Goal: Task Accomplishment & Management: Complete application form

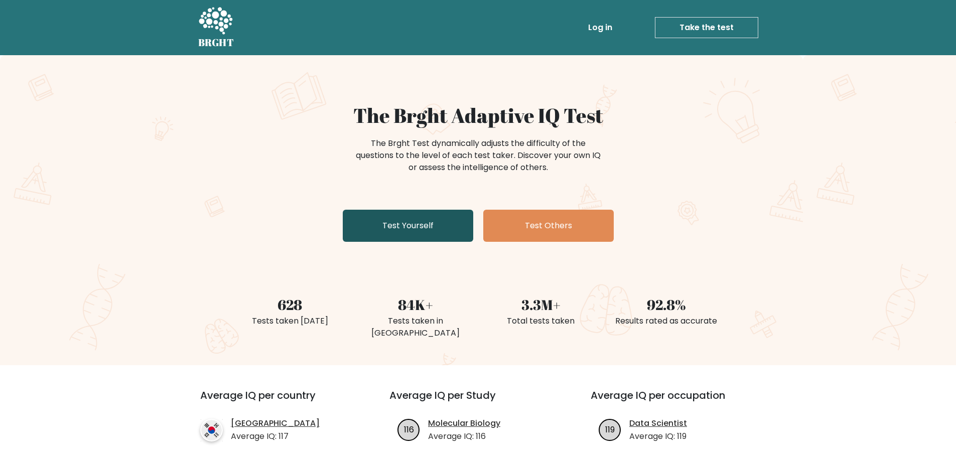
scroll to position [50, 0]
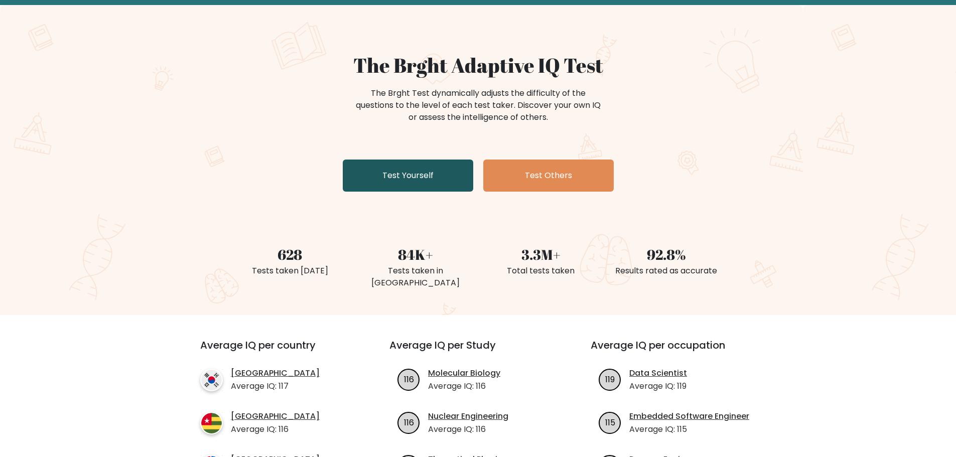
click at [412, 174] on link "Test Yourself" at bounding box center [408, 176] width 130 height 32
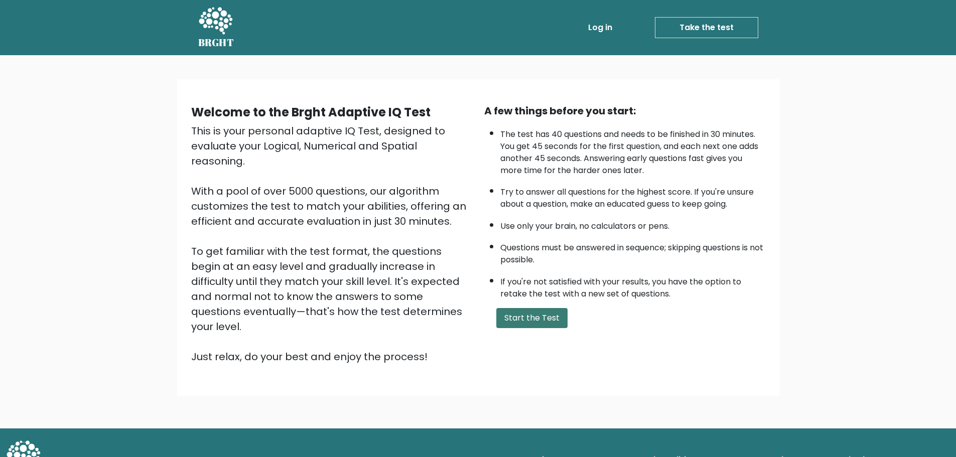
click at [532, 314] on button "Start the Test" at bounding box center [531, 318] width 71 height 20
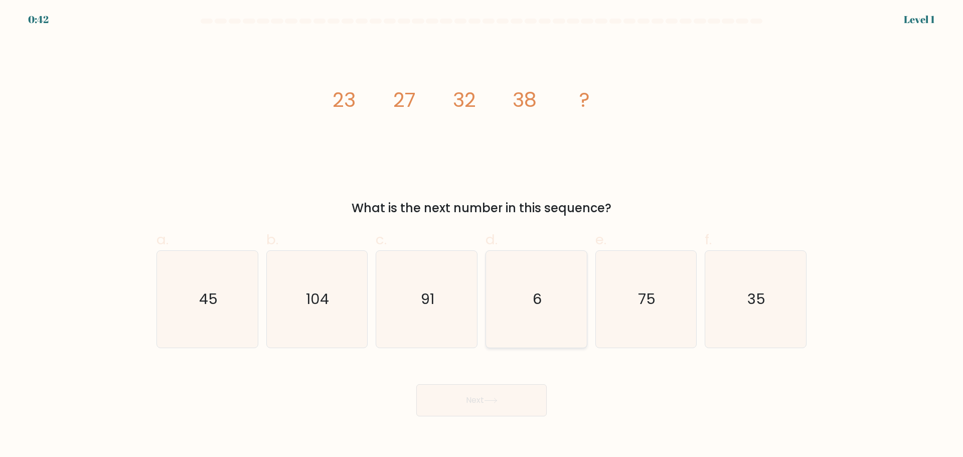
click at [549, 294] on icon "6" at bounding box center [536, 299] width 97 height 97
click at [482, 235] on input "d. 6" at bounding box center [482, 232] width 1 height 7
radio input "true"
drag, startPoint x: 485, startPoint y: 400, endPoint x: 489, endPoint y: 392, distance: 8.8
click at [487, 396] on button "Next" at bounding box center [481, 400] width 130 height 32
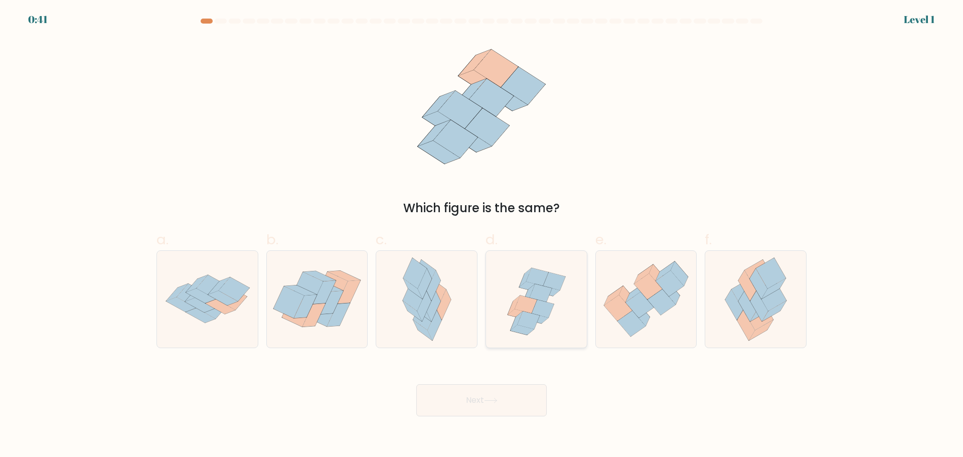
click at [502, 347] on icon at bounding box center [536, 299] width 101 height 97
click at [482, 235] on input "d." at bounding box center [482, 232] width 1 height 7
radio input "true"
drag, startPoint x: 470, startPoint y: 407, endPoint x: 472, endPoint y: 400, distance: 7.8
click at [472, 401] on button "Next" at bounding box center [481, 400] width 130 height 32
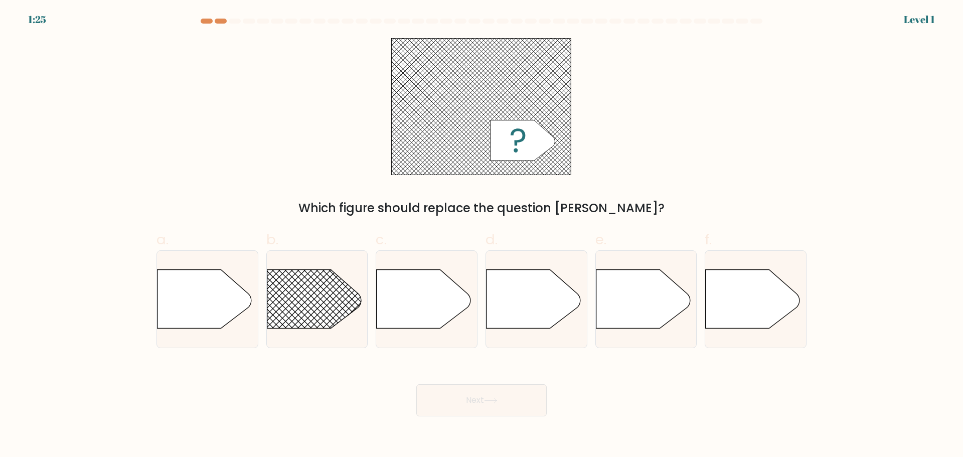
drag, startPoint x: 532, startPoint y: 288, endPoint x: 477, endPoint y: 397, distance: 121.8
click at [528, 293] on icon at bounding box center [534, 298] width 94 height 59
click at [482, 235] on input "d." at bounding box center [482, 232] width 1 height 7
radio input "true"
drag, startPoint x: 482, startPoint y: 391, endPoint x: 487, endPoint y: 383, distance: 9.2
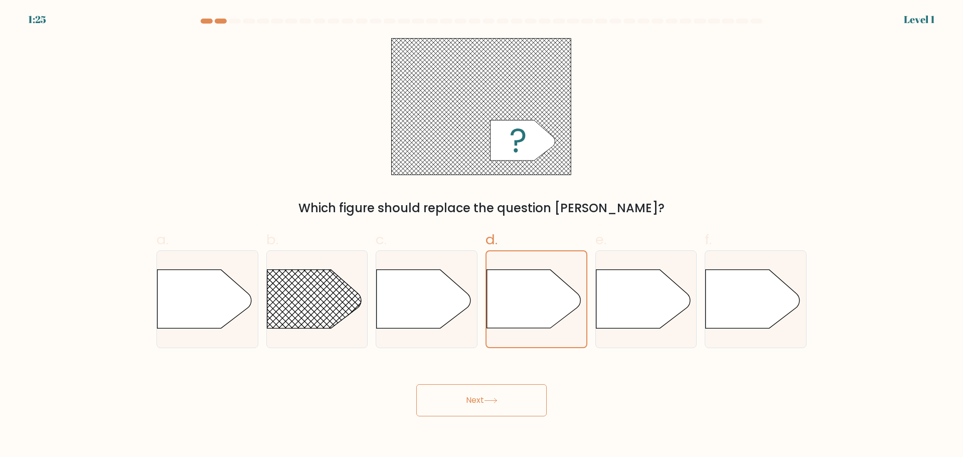
click at [482, 390] on button "Next" at bounding box center [481, 400] width 130 height 32
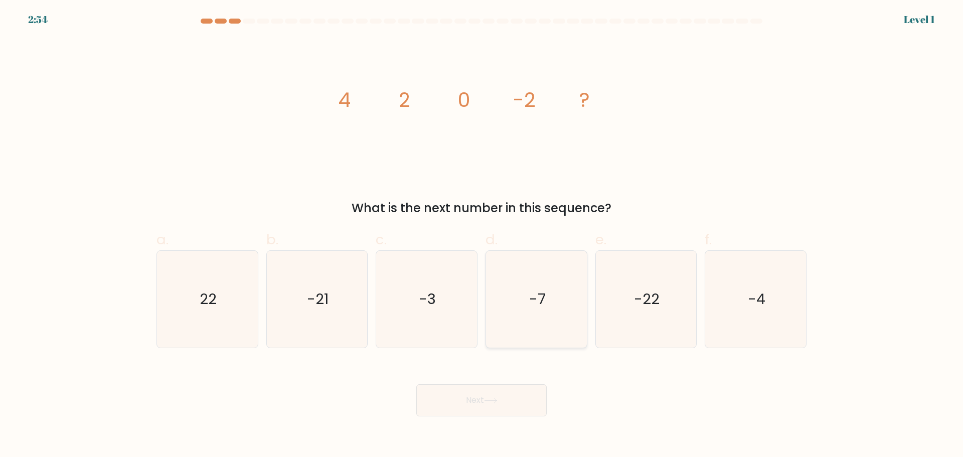
click at [544, 278] on icon "-7" at bounding box center [536, 299] width 97 height 97
click at [482, 235] on input "d. -7" at bounding box center [482, 232] width 1 height 7
radio input "true"
click at [505, 403] on button "Next" at bounding box center [481, 400] width 130 height 32
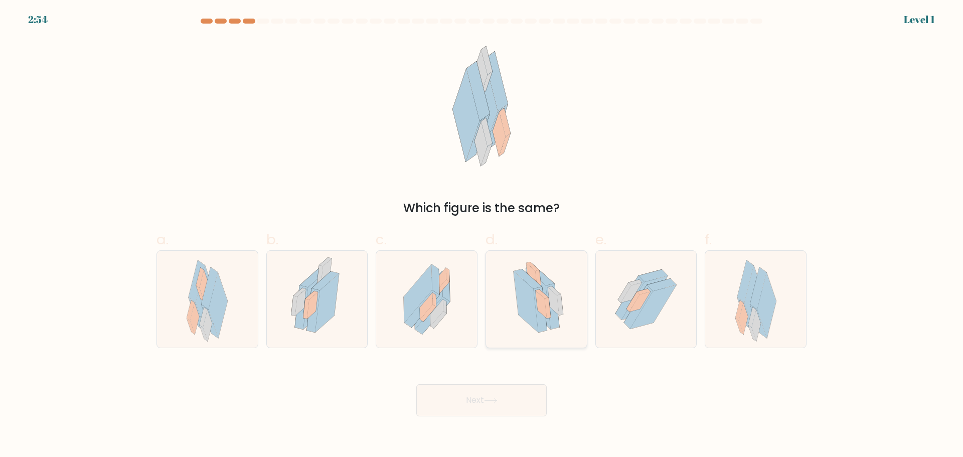
click at [547, 309] on icon at bounding box center [548, 307] width 6 height 21
click at [482, 235] on input "d." at bounding box center [482, 232] width 1 height 7
radio input "true"
drag, startPoint x: 492, startPoint y: 400, endPoint x: 494, endPoint y: 374, distance: 26.7
click at [492, 398] on icon at bounding box center [491, 401] width 14 height 6
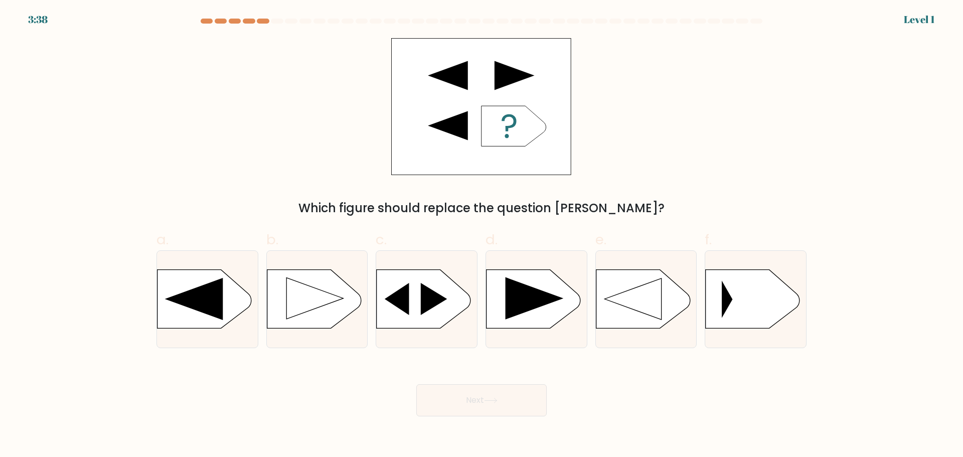
drag, startPoint x: 532, startPoint y: 298, endPoint x: 507, endPoint y: 382, distance: 87.3
click at [532, 301] on icon at bounding box center [535, 298] width 58 height 43
click at [482, 235] on input "d." at bounding box center [482, 232] width 1 height 7
radio input "true"
drag, startPoint x: 503, startPoint y: 398, endPoint x: 503, endPoint y: 388, distance: 10.5
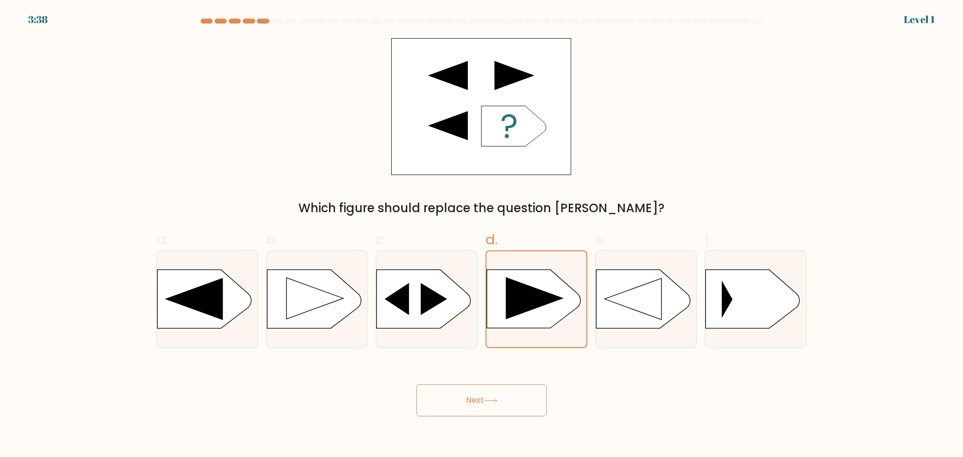
click at [502, 398] on button "Next" at bounding box center [481, 400] width 130 height 32
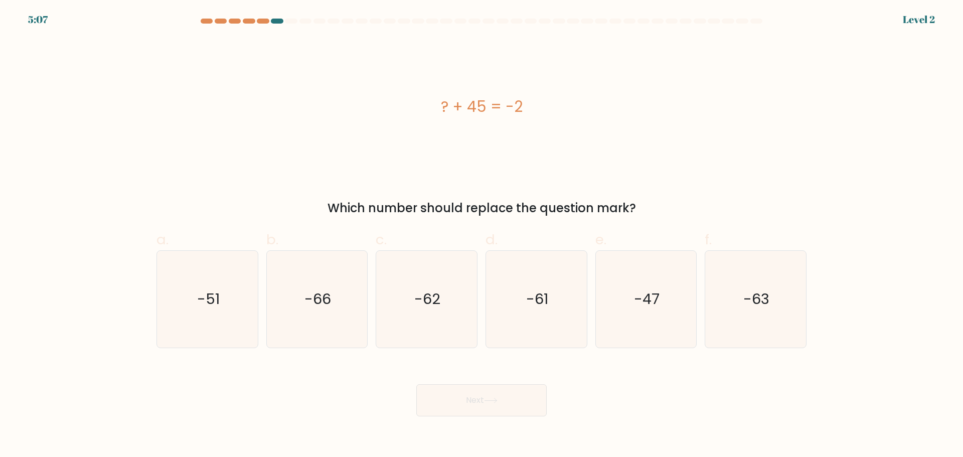
click at [528, 299] on text "-61" at bounding box center [537, 299] width 22 height 20
click at [482, 235] on input "d. -61" at bounding box center [482, 232] width 1 height 7
radio input "true"
click at [496, 388] on button "Next" at bounding box center [481, 400] width 130 height 32
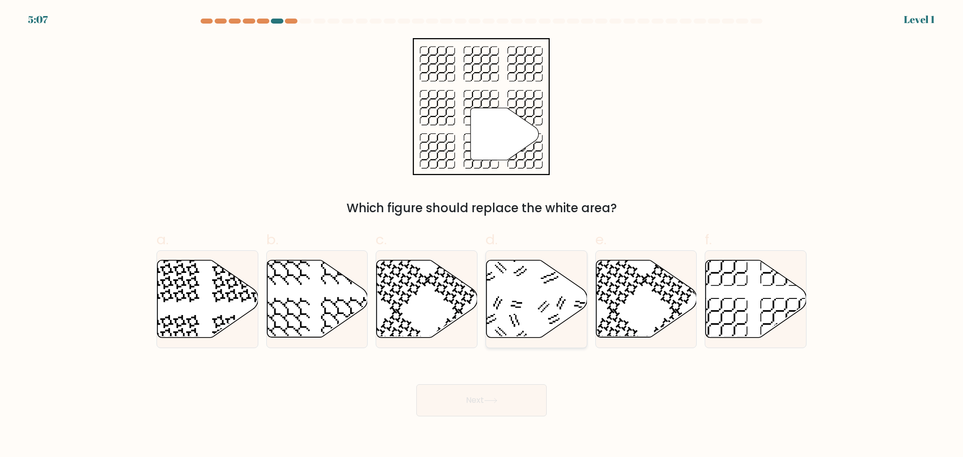
click at [524, 323] on icon at bounding box center [537, 298] width 101 height 77
click at [482, 235] on input "d." at bounding box center [482, 232] width 1 height 7
radio input "true"
click at [494, 385] on button "Next" at bounding box center [481, 400] width 130 height 32
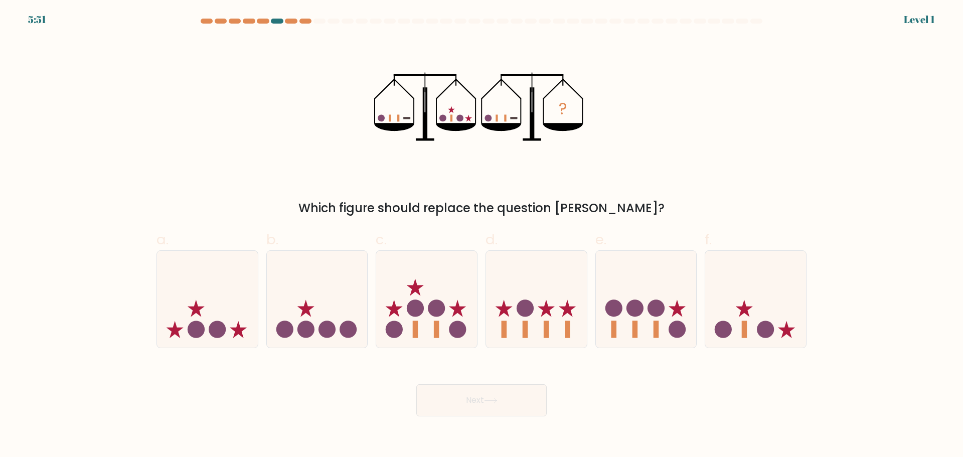
click at [525, 308] on circle at bounding box center [525, 307] width 17 height 17
click at [482, 235] on input "d." at bounding box center [482, 232] width 1 height 7
radio input "true"
drag, startPoint x: 494, startPoint y: 388, endPoint x: 499, endPoint y: 369, distance: 19.7
click at [494, 386] on button "Next" at bounding box center [481, 400] width 130 height 32
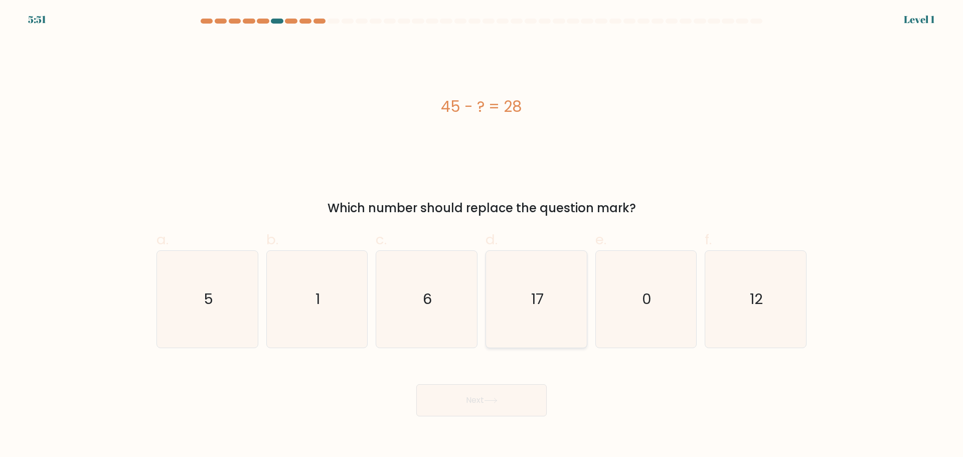
drag, startPoint x: 533, startPoint y: 297, endPoint x: 527, endPoint y: 320, distance: 23.2
click at [533, 302] on text "17" at bounding box center [537, 299] width 13 height 20
click at [482, 235] on input "d. 17" at bounding box center [482, 232] width 1 height 7
radio input "true"
click at [503, 379] on div "Next" at bounding box center [481, 388] width 662 height 56
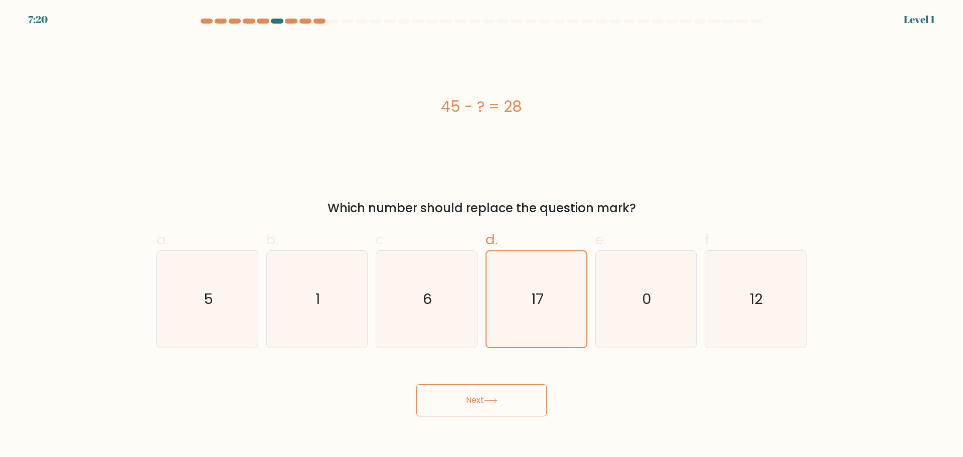
drag, startPoint x: 494, startPoint y: 406, endPoint x: 495, endPoint y: 378, distance: 27.6
click at [494, 399] on button "Next" at bounding box center [481, 400] width 130 height 32
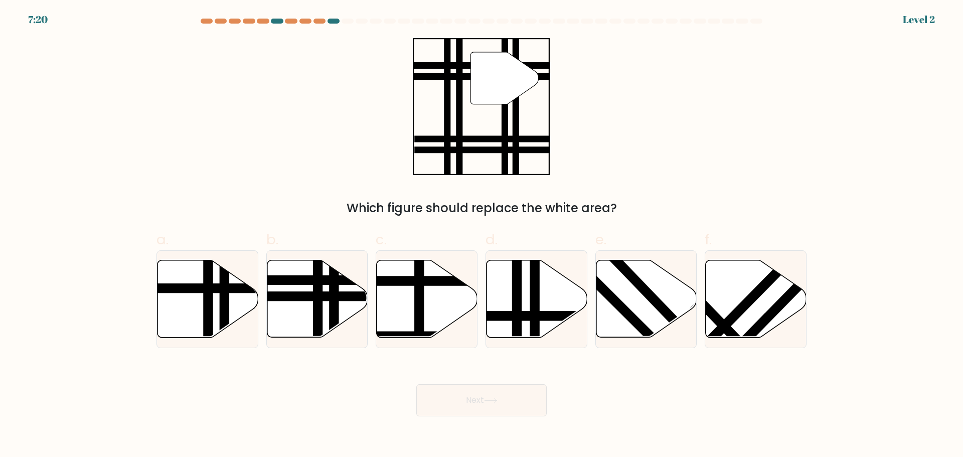
click at [535, 303] on line at bounding box center [535, 257] width 0 height 203
click at [482, 235] on input "d." at bounding box center [482, 232] width 1 height 7
radio input "true"
drag, startPoint x: 498, startPoint y: 391, endPoint x: 494, endPoint y: 386, distance: 6.7
click at [497, 389] on button "Next" at bounding box center [481, 400] width 130 height 32
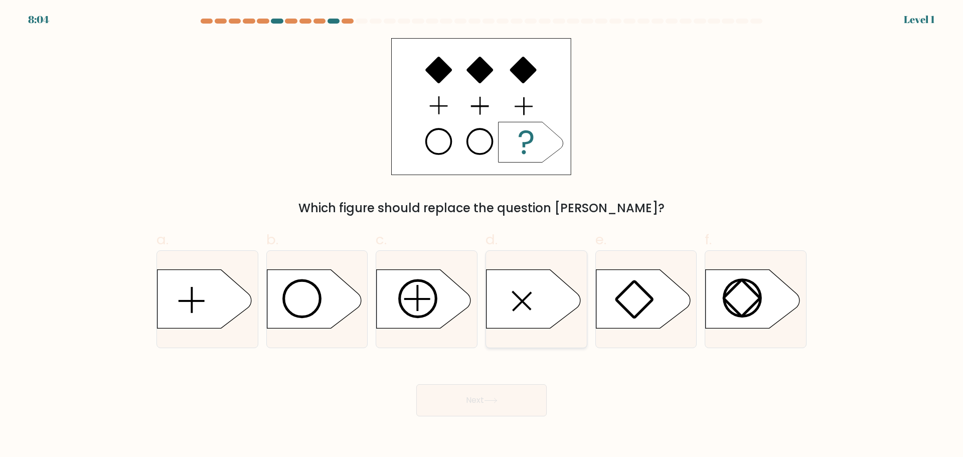
click at [502, 304] on icon at bounding box center [534, 298] width 94 height 59
click at [482, 235] on input "d." at bounding box center [482, 232] width 1 height 7
radio input "true"
click at [490, 394] on button "Next" at bounding box center [481, 400] width 130 height 32
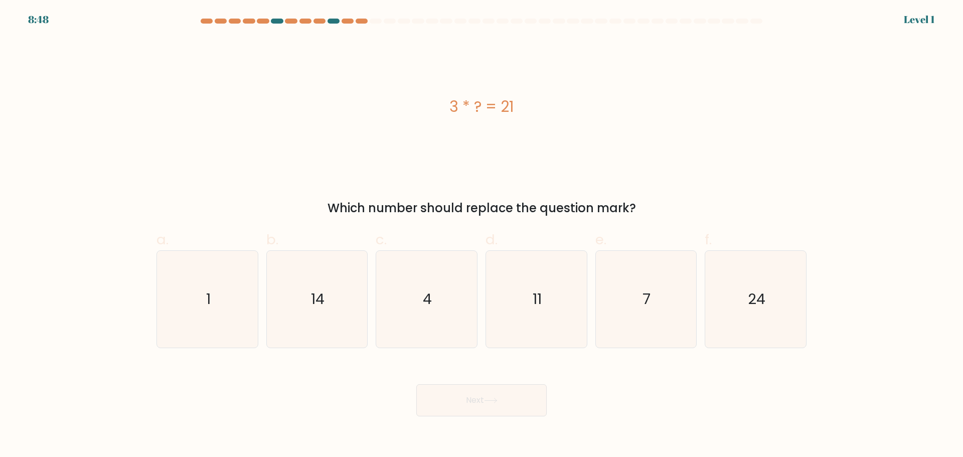
drag, startPoint x: 532, startPoint y: 300, endPoint x: 502, endPoint y: 385, distance: 89.8
click at [531, 303] on icon "11" at bounding box center [536, 299] width 97 height 97
click at [482, 235] on input "d. 11" at bounding box center [482, 232] width 1 height 7
radio input "true"
click at [502, 388] on button "Next" at bounding box center [481, 400] width 130 height 32
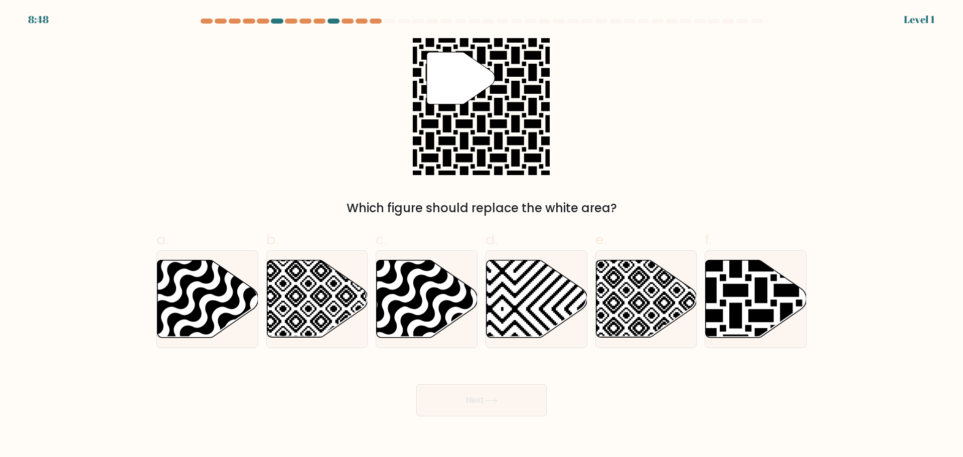
drag, startPoint x: 515, startPoint y: 338, endPoint x: 503, endPoint y: 370, distance: 33.8
click at [539, 305] on icon at bounding box center [536, 299] width 101 height 79
click at [482, 235] on input "d." at bounding box center [482, 232] width 1 height 7
radio input "true"
drag, startPoint x: 492, startPoint y: 392, endPoint x: 502, endPoint y: 379, distance: 17.2
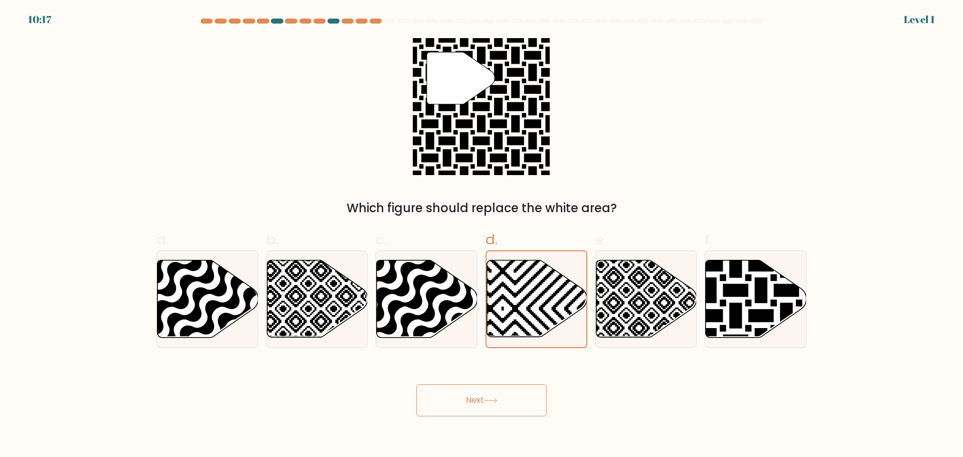
click at [493, 392] on button "Next" at bounding box center [481, 400] width 130 height 32
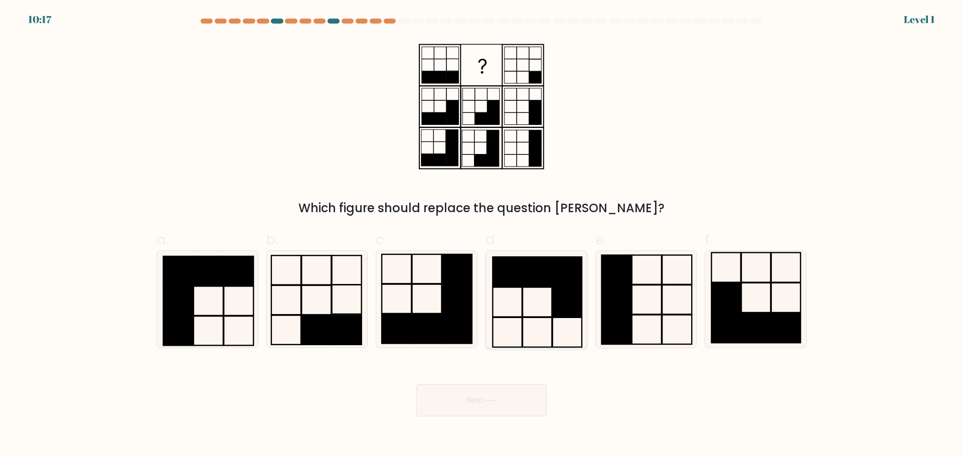
click at [529, 301] on icon at bounding box center [536, 299] width 97 height 97
click at [482, 235] on input "d." at bounding box center [482, 232] width 1 height 7
radio input "true"
drag, startPoint x: 491, startPoint y: 384, endPoint x: 495, endPoint y: 367, distance: 17.5
click at [492, 381] on div "Next" at bounding box center [481, 388] width 662 height 56
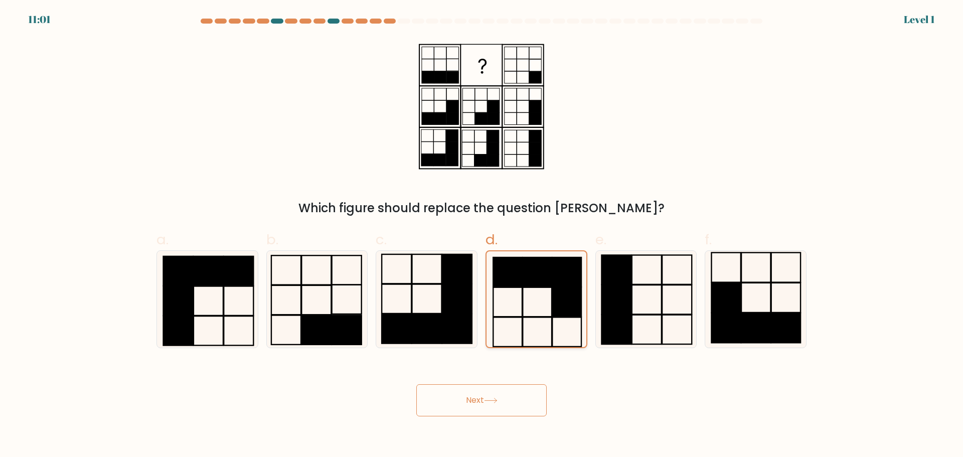
click at [534, 291] on icon at bounding box center [537, 299] width 96 height 96
click at [482, 235] on input "d." at bounding box center [482, 232] width 1 height 7
drag, startPoint x: 491, startPoint y: 405, endPoint x: 496, endPoint y: 375, distance: 30.1
click at [491, 402] on button "Next" at bounding box center [481, 400] width 130 height 32
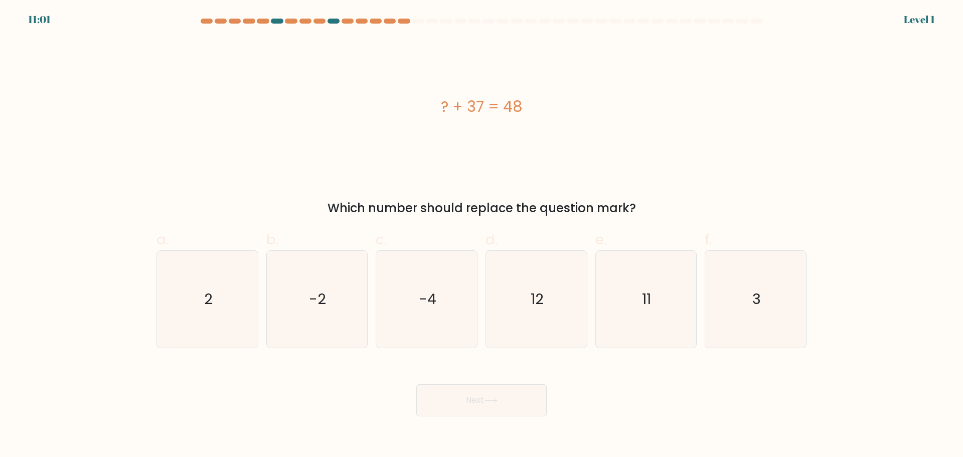
drag, startPoint x: 532, startPoint y: 275, endPoint x: 497, endPoint y: 378, distance: 108.5
click at [532, 276] on icon "12" at bounding box center [536, 299] width 97 height 97
click at [482, 235] on input "d. 12" at bounding box center [482, 232] width 1 height 7
radio input "true"
click at [491, 403] on button "Next" at bounding box center [481, 400] width 130 height 32
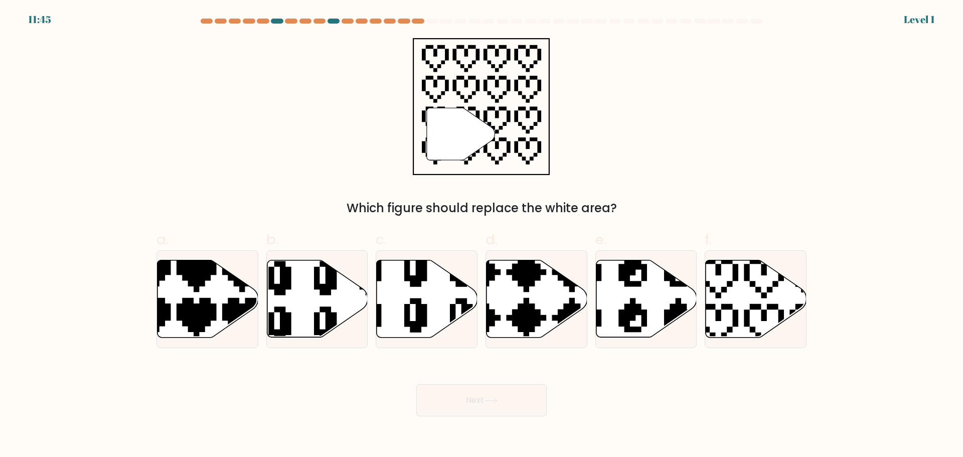
click at [533, 269] on icon at bounding box center [503, 340] width 177 height 177
click at [482, 235] on input "d." at bounding box center [482, 232] width 1 height 7
radio input "true"
click at [498, 402] on icon at bounding box center [491, 401] width 14 height 6
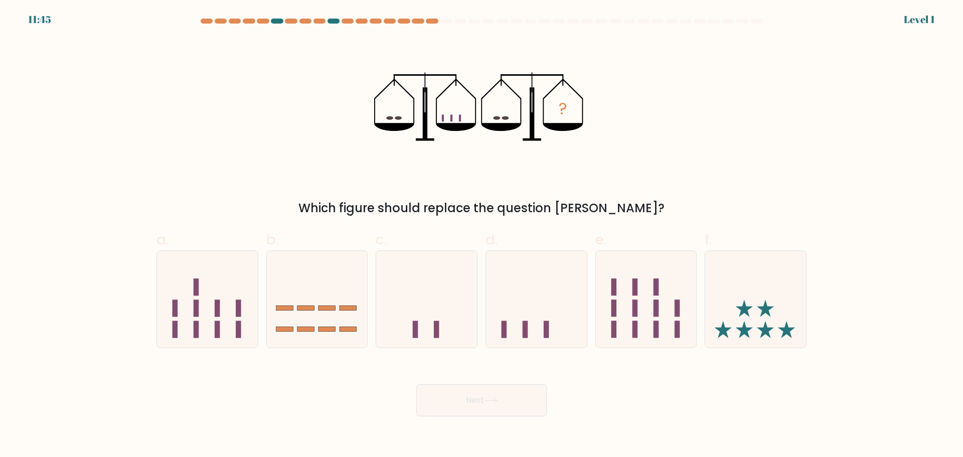
drag, startPoint x: 535, startPoint y: 290, endPoint x: 521, endPoint y: 364, distance: 75.0
click at [535, 293] on icon at bounding box center [536, 298] width 101 height 83
click at [482, 235] on input "d." at bounding box center [482, 232] width 1 height 7
radio input "true"
drag, startPoint x: 512, startPoint y: 387, endPoint x: 512, endPoint y: 377, distance: 9.5
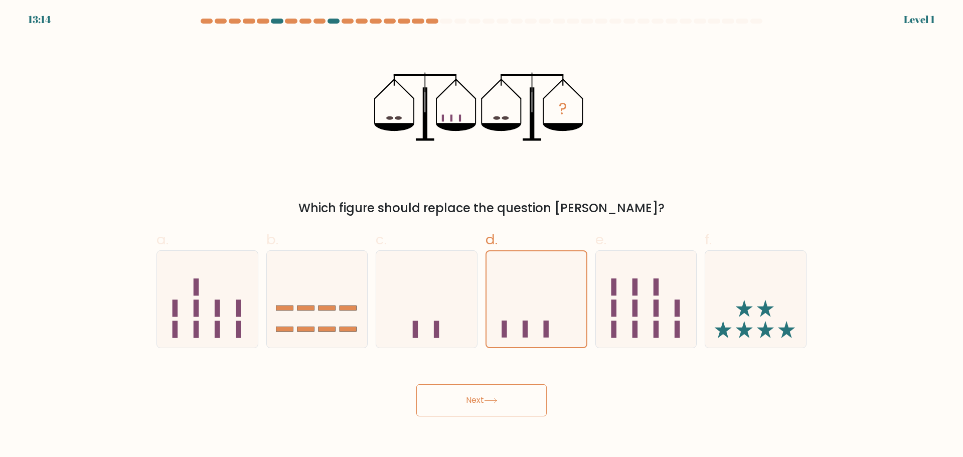
click at [512, 386] on button "Next" at bounding box center [481, 400] width 130 height 32
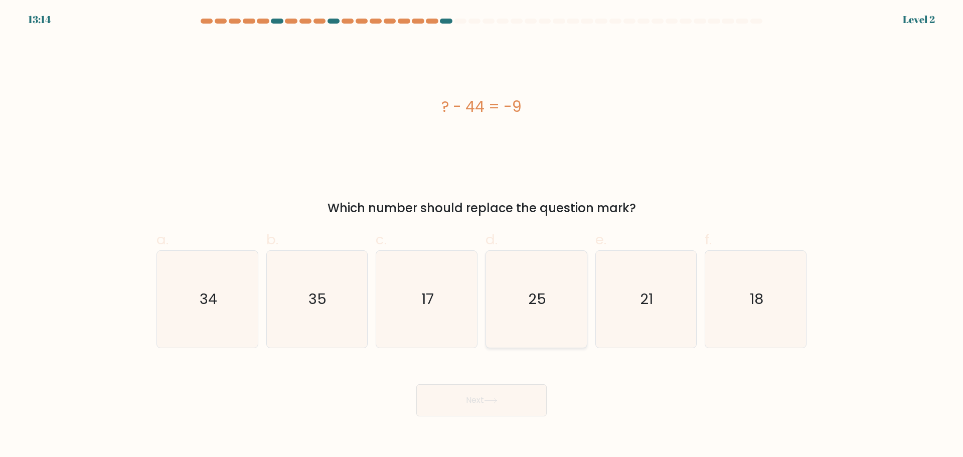
click at [489, 401] on button "Next" at bounding box center [481, 400] width 130 height 32
drag, startPoint x: 526, startPoint y: 293, endPoint x: 509, endPoint y: 385, distance: 93.4
click at [529, 300] on icon "25" at bounding box center [536, 299] width 97 height 97
click at [482, 235] on input "d. 25" at bounding box center [482, 232] width 1 height 7
radio input "true"
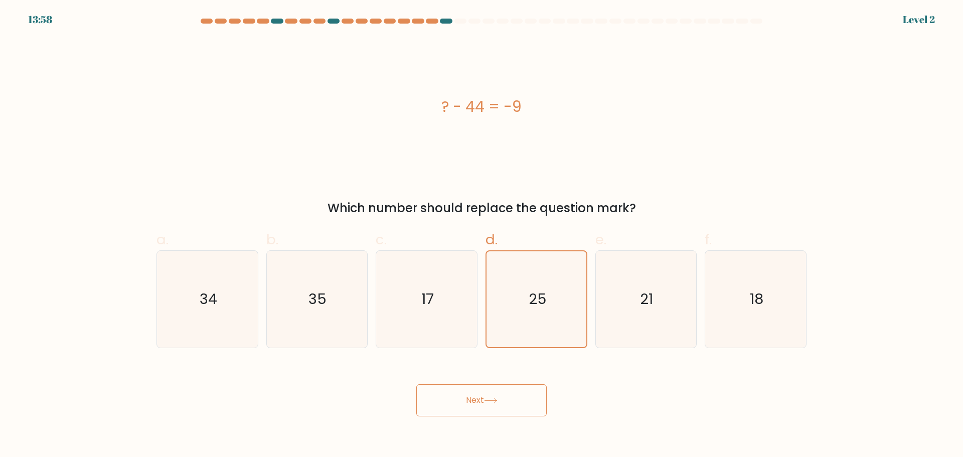
click at [508, 392] on button "Next" at bounding box center [481, 400] width 130 height 32
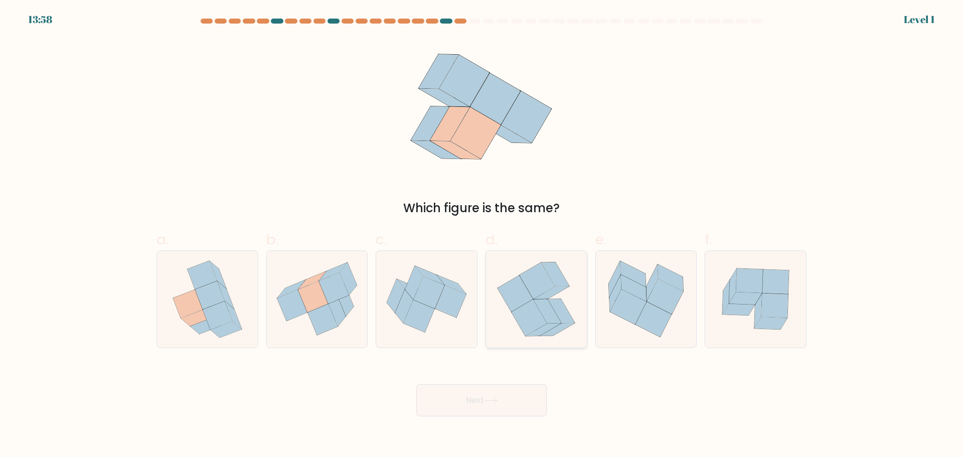
drag, startPoint x: 525, startPoint y: 310, endPoint x: 522, endPoint y: 319, distance: 8.4
click at [525, 312] on icon at bounding box center [530, 317] width 36 height 37
click at [482, 235] on input "d." at bounding box center [482, 232] width 1 height 7
radio input "true"
click at [493, 392] on button "Next" at bounding box center [481, 400] width 130 height 32
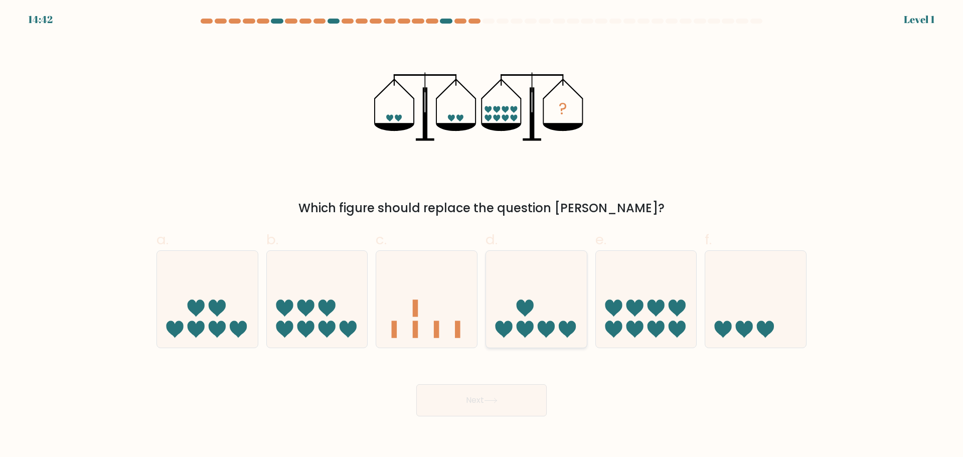
click at [566, 290] on icon at bounding box center [536, 298] width 101 height 83
click at [482, 235] on input "d." at bounding box center [482, 232] width 1 height 7
radio input "true"
click at [499, 388] on button "Next" at bounding box center [481, 400] width 130 height 32
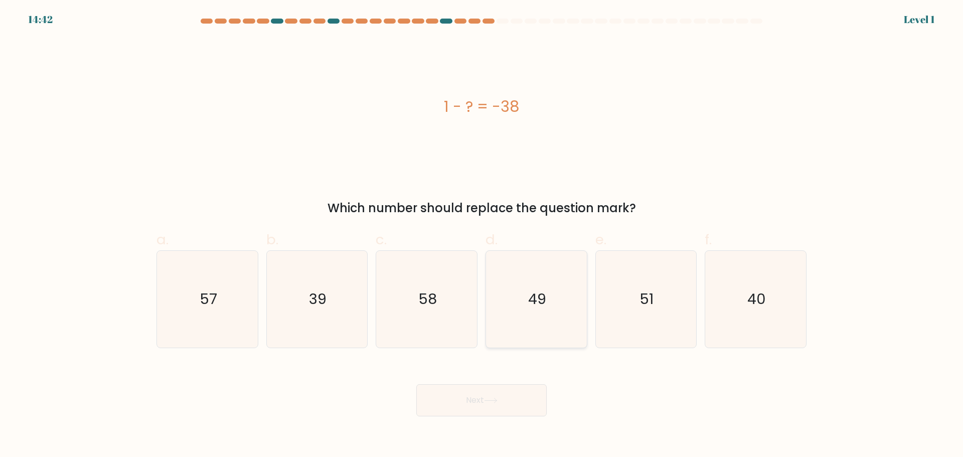
drag, startPoint x: 525, startPoint y: 312, endPoint x: 525, endPoint y: 326, distance: 13.6
click at [526, 322] on icon "49" at bounding box center [536, 299] width 97 height 97
click at [482, 235] on input "d. 49" at bounding box center [482, 232] width 1 height 7
radio input "true"
drag, startPoint x: 501, startPoint y: 395, endPoint x: 505, endPoint y: 365, distance: 30.3
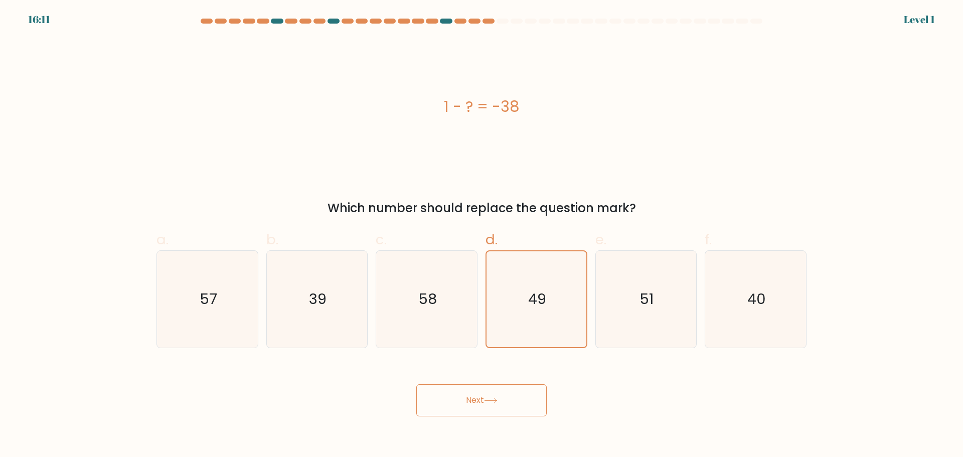
click at [501, 392] on button "Next" at bounding box center [481, 400] width 130 height 32
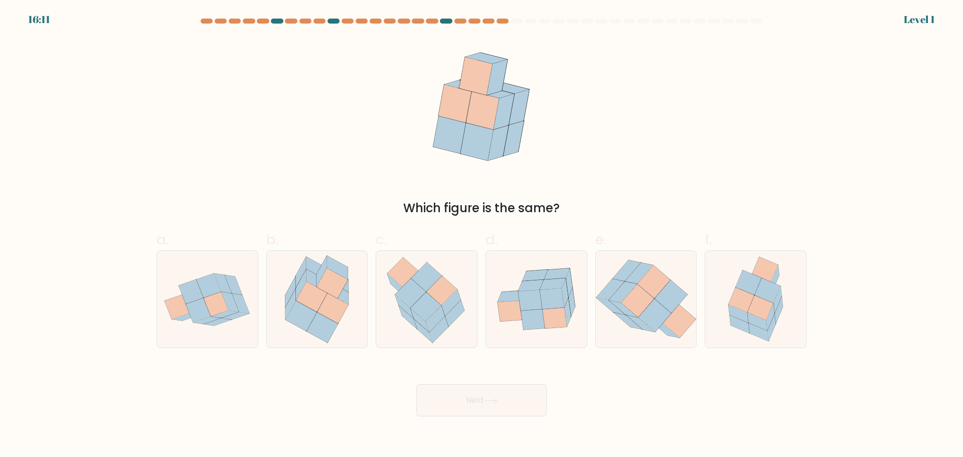
click at [530, 321] on icon at bounding box center [533, 319] width 24 height 21
click at [482, 235] on input "d." at bounding box center [482, 232] width 1 height 7
radio input "true"
click at [492, 395] on button "Next" at bounding box center [481, 400] width 130 height 32
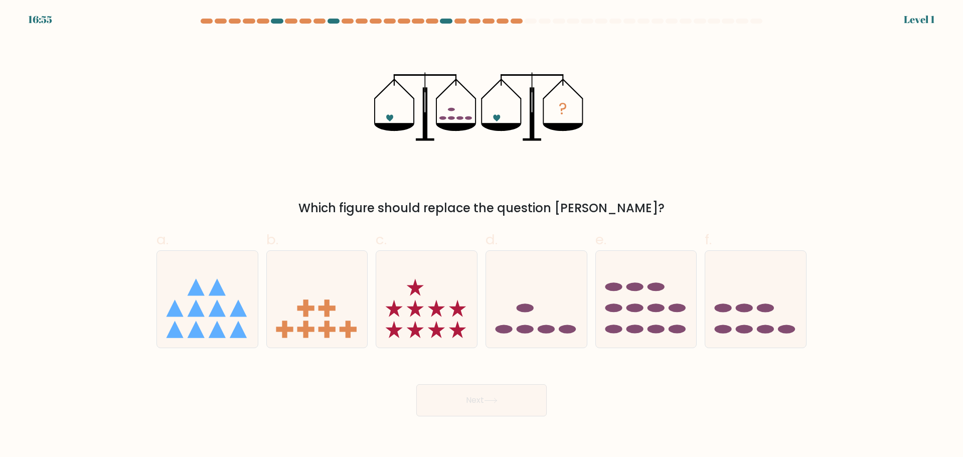
click at [535, 304] on icon at bounding box center [536, 298] width 101 height 83
click at [482, 235] on input "d." at bounding box center [482, 232] width 1 height 7
radio input "true"
click at [496, 392] on button "Next" at bounding box center [481, 400] width 130 height 32
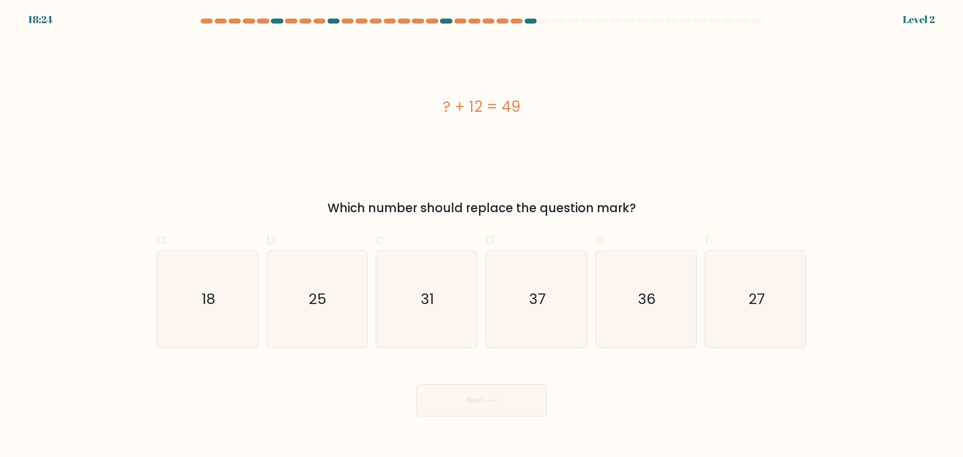
drag, startPoint x: 539, startPoint y: 284, endPoint x: 509, endPoint y: 362, distance: 83.8
click at [541, 284] on icon "37" at bounding box center [536, 299] width 97 height 97
click at [482, 235] on input "d. 37" at bounding box center [482, 232] width 1 height 7
radio input "true"
drag, startPoint x: 488, startPoint y: 403, endPoint x: 490, endPoint y: 392, distance: 10.7
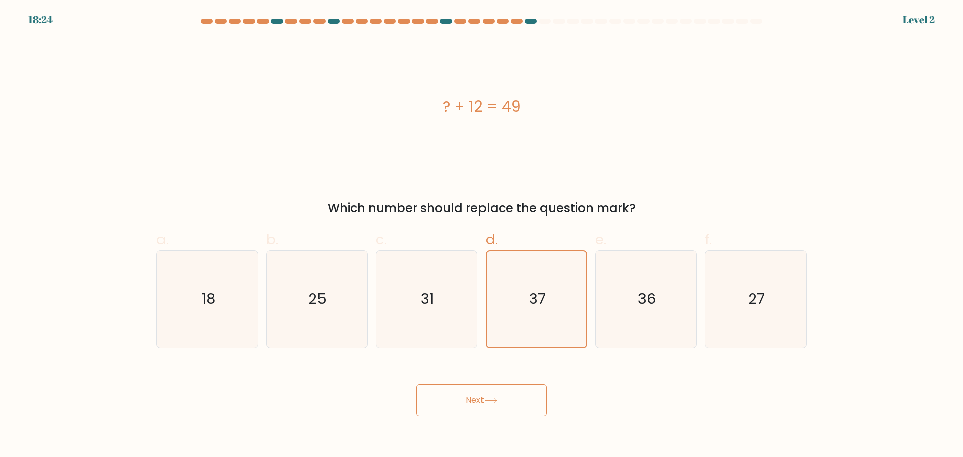
click at [489, 397] on button "Next" at bounding box center [481, 400] width 130 height 32
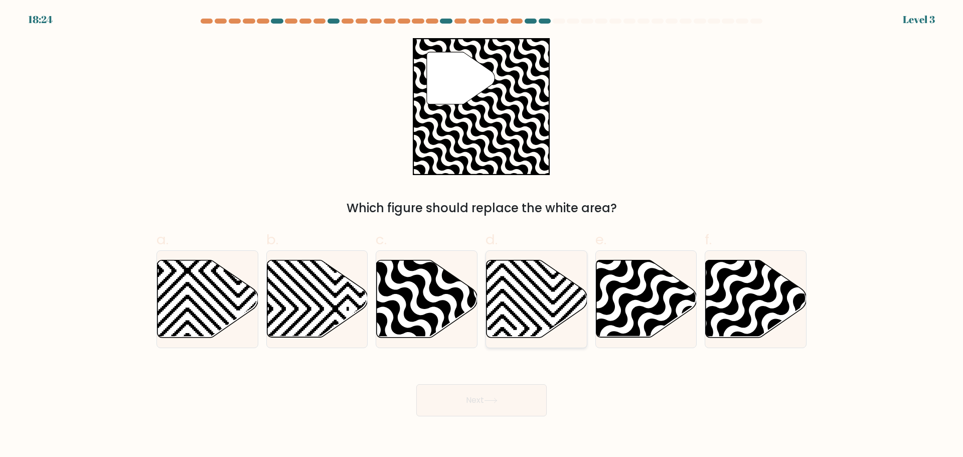
click at [522, 312] on icon at bounding box center [502, 340] width 203 height 203
click at [482, 235] on input "d." at bounding box center [482, 232] width 1 height 7
radio input "true"
click at [509, 390] on button "Next" at bounding box center [481, 400] width 130 height 32
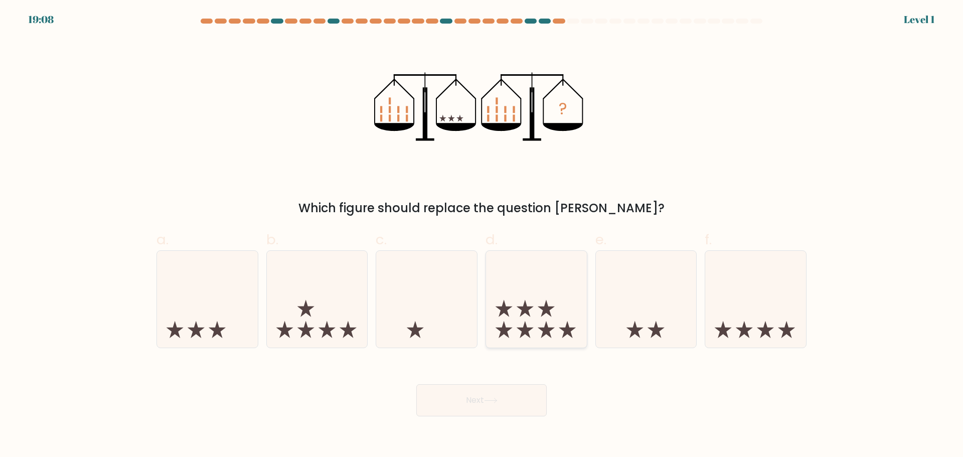
drag, startPoint x: 531, startPoint y: 309, endPoint x: 531, endPoint y: 325, distance: 15.6
click at [531, 309] on icon at bounding box center [536, 298] width 101 height 83
click at [482, 235] on input "d." at bounding box center [482, 232] width 1 height 7
radio input "true"
drag, startPoint x: 506, startPoint y: 400, endPoint x: 505, endPoint y: 386, distance: 14.6
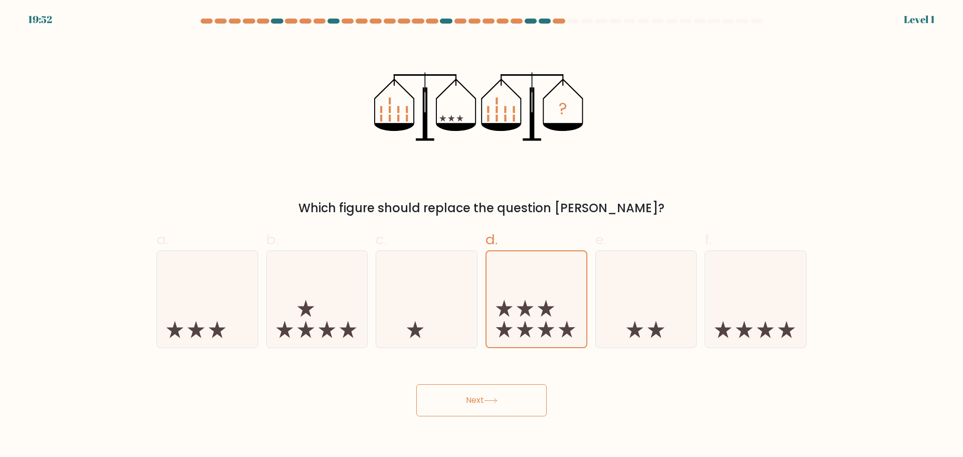
click at [506, 400] on button "Next" at bounding box center [481, 400] width 130 height 32
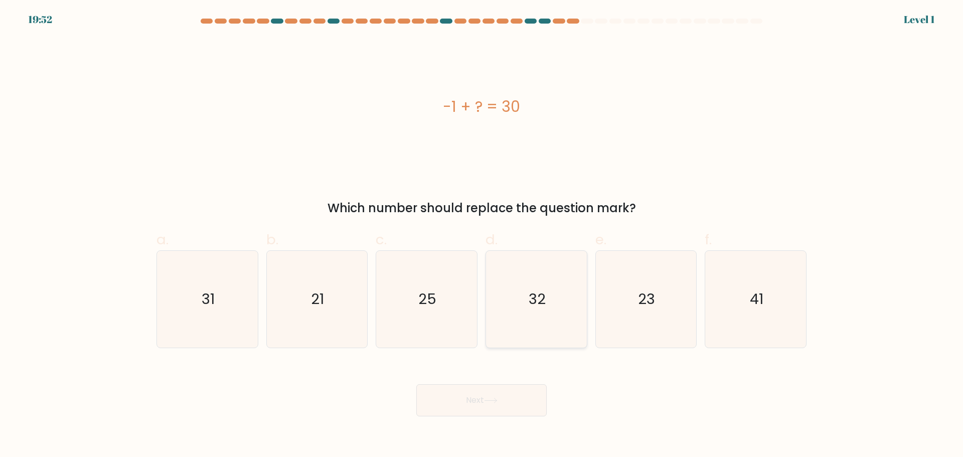
click at [536, 295] on text "32" at bounding box center [537, 299] width 17 height 20
click at [482, 235] on input "d. 32" at bounding box center [482, 232] width 1 height 7
radio input "true"
click at [505, 381] on div "Next" at bounding box center [481, 388] width 662 height 56
click at [493, 398] on icon at bounding box center [491, 401] width 14 height 6
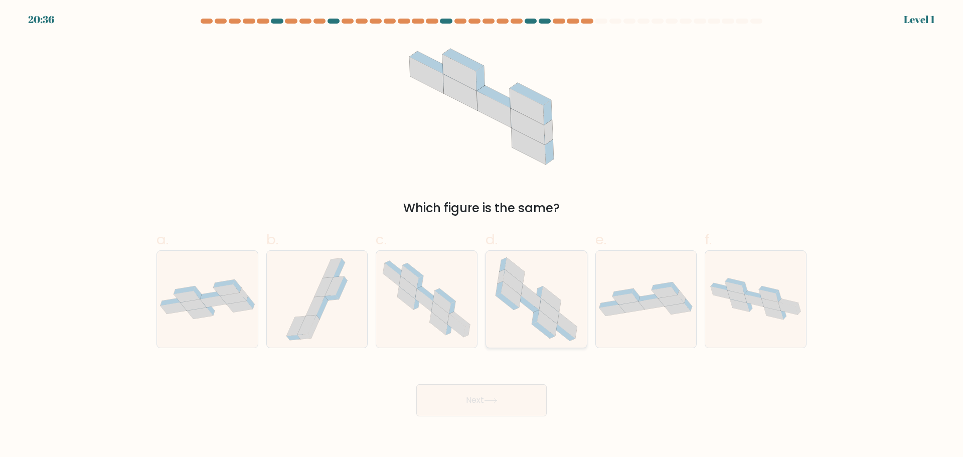
click at [544, 300] on icon at bounding box center [551, 299] width 20 height 26
click at [482, 235] on input "d." at bounding box center [482, 232] width 1 height 7
radio input "true"
drag, startPoint x: 504, startPoint y: 394, endPoint x: 500, endPoint y: 375, distance: 19.6
click at [503, 394] on button "Next" at bounding box center [481, 400] width 130 height 32
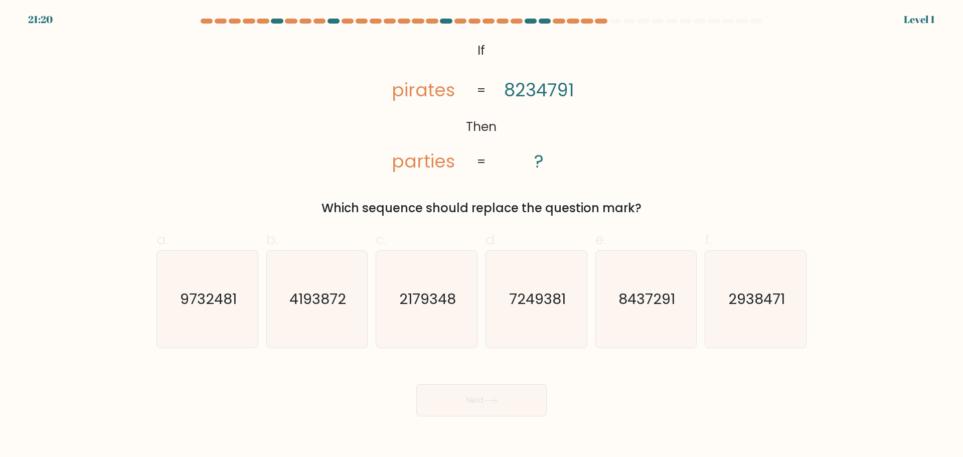
drag, startPoint x: 537, startPoint y: 300, endPoint x: 494, endPoint y: 375, distance: 86.3
click at [536, 301] on text "7249381" at bounding box center [537, 299] width 57 height 20
click at [482, 235] on input "d. 7249381" at bounding box center [482, 232] width 1 height 7
radio input "true"
click at [487, 392] on button "Next" at bounding box center [481, 400] width 130 height 32
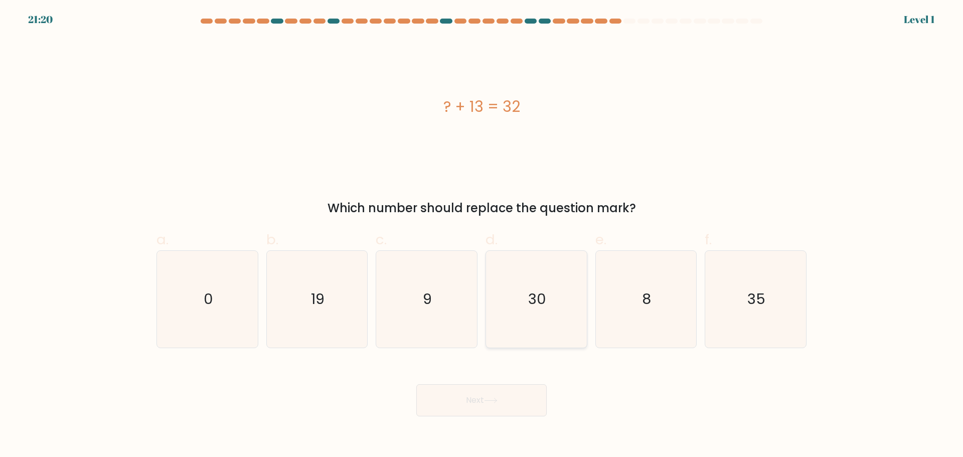
drag, startPoint x: 491, startPoint y: 379, endPoint x: 524, endPoint y: 329, distance: 59.7
click at [539, 290] on icon "30" at bounding box center [536, 299] width 97 height 97
click at [482, 235] on input "d. 30" at bounding box center [482, 232] width 1 height 7
radio input "true"
drag
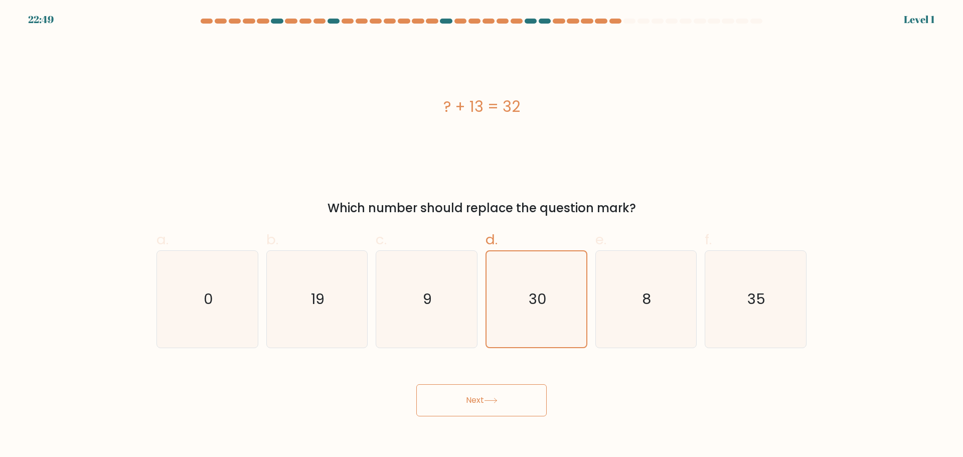
click at [484, 396] on button "Next" at bounding box center [481, 400] width 130 height 32
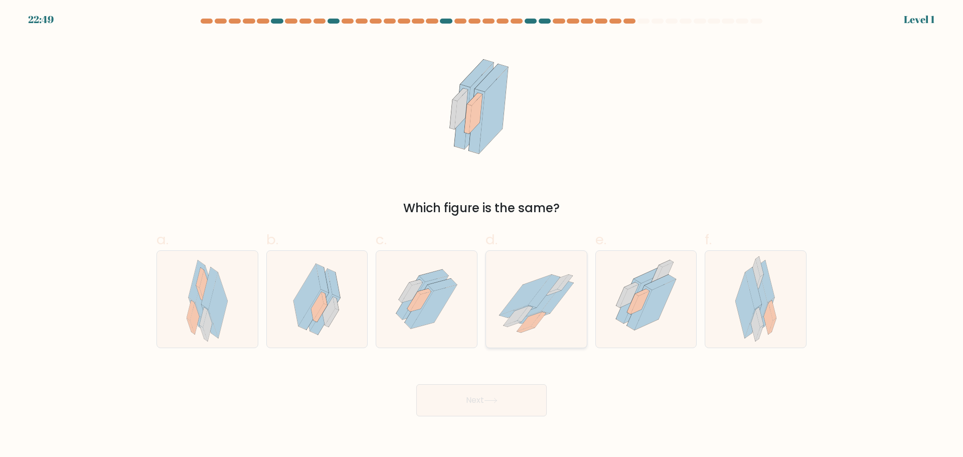
click at [542, 282] on icon at bounding box center [526, 294] width 52 height 40
click at [482, 235] on input "d." at bounding box center [482, 232] width 1 height 7
radio input "true"
click at [479, 394] on button "Next" at bounding box center [481, 400] width 130 height 32
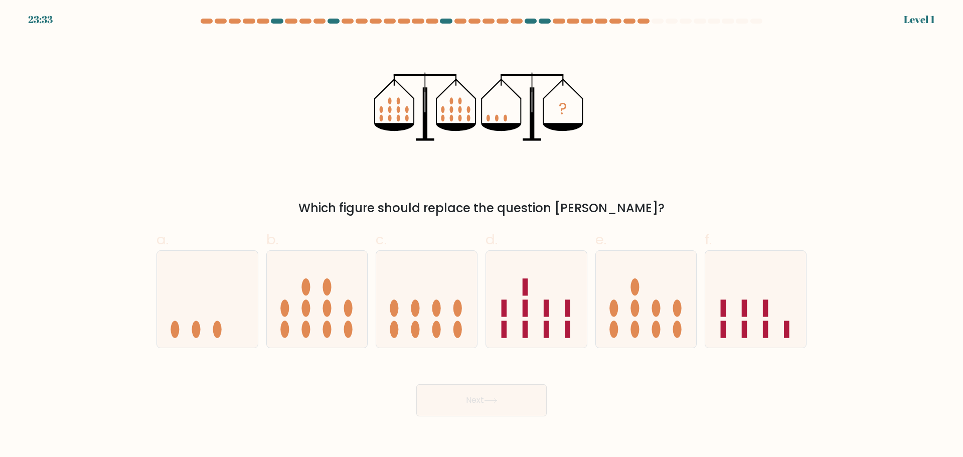
click at [537, 283] on icon at bounding box center [536, 298] width 101 height 83
click at [482, 235] on input "d." at bounding box center [482, 232] width 1 height 7
radio input "true"
click at [473, 400] on button "Next" at bounding box center [481, 400] width 130 height 32
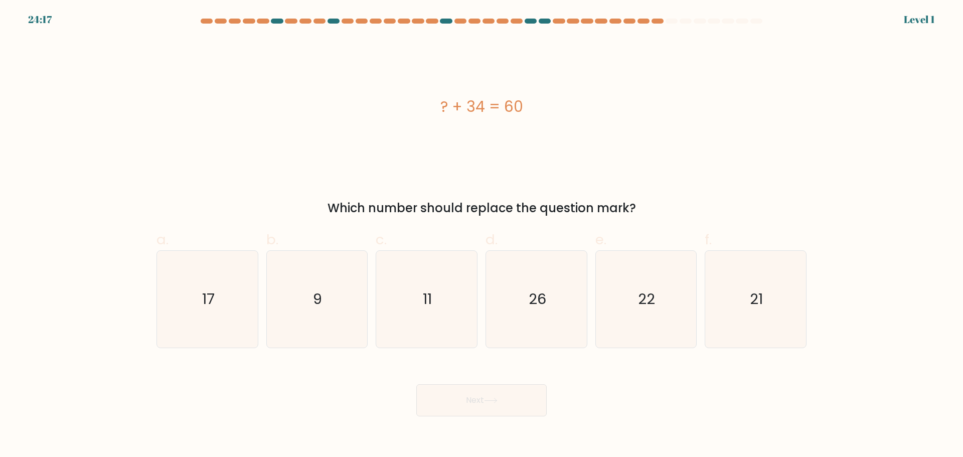
click at [537, 295] on text "26" at bounding box center [538, 299] width 18 height 20
click at [482, 235] on input "d. 26" at bounding box center [482, 232] width 1 height 7
radio input "true"
click at [522, 318] on icon "26" at bounding box center [537, 299] width 96 height 96
click at [482, 235] on input "d. 26" at bounding box center [482, 232] width 1 height 7
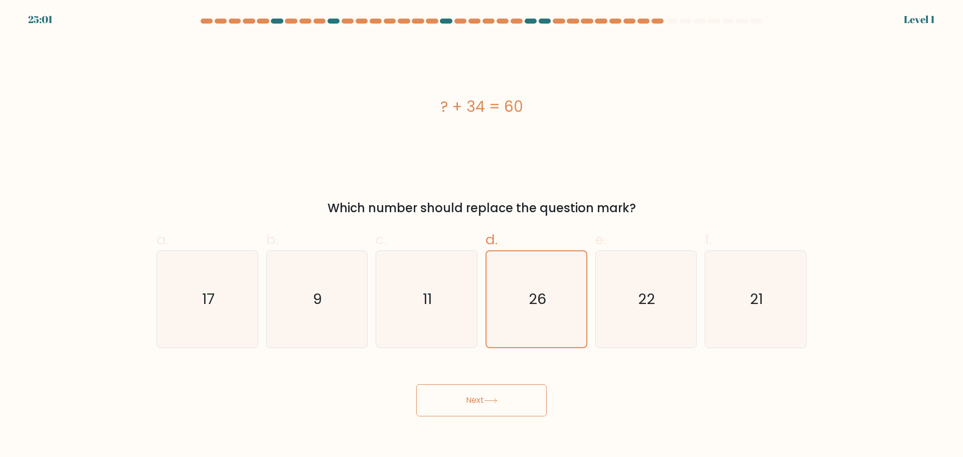
click at [502, 395] on button "Next" at bounding box center [481, 400] width 130 height 32
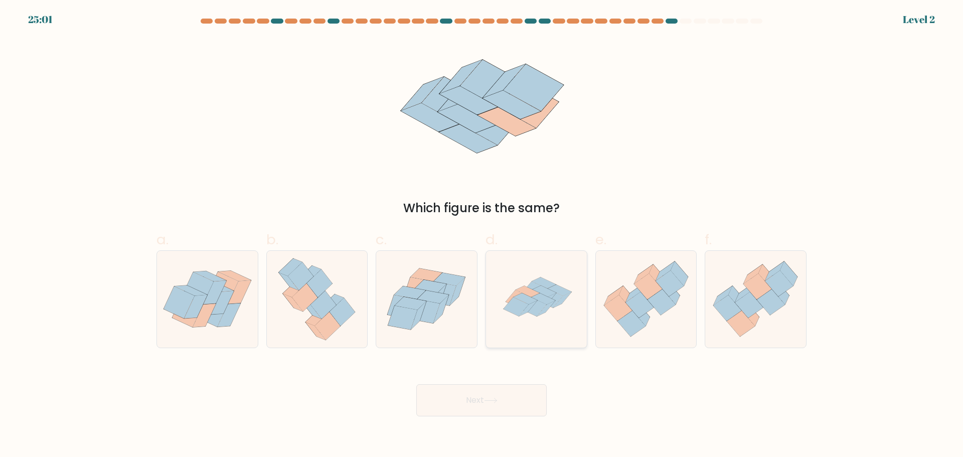
click at [558, 277] on icon at bounding box center [536, 299] width 97 height 97
click at [482, 235] on input "d." at bounding box center [482, 232] width 1 height 7
radio input "true"
click at [499, 401] on button "Next" at bounding box center [481, 400] width 130 height 32
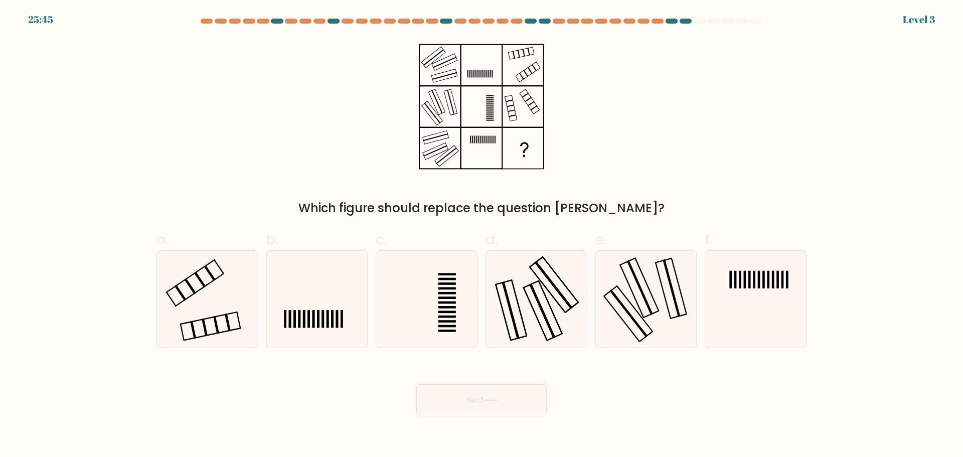
click at [543, 295] on icon at bounding box center [536, 299] width 97 height 97
click at [482, 235] on input "d." at bounding box center [482, 232] width 1 height 7
radio input "true"
click at [505, 406] on button "Next" at bounding box center [481, 400] width 130 height 32
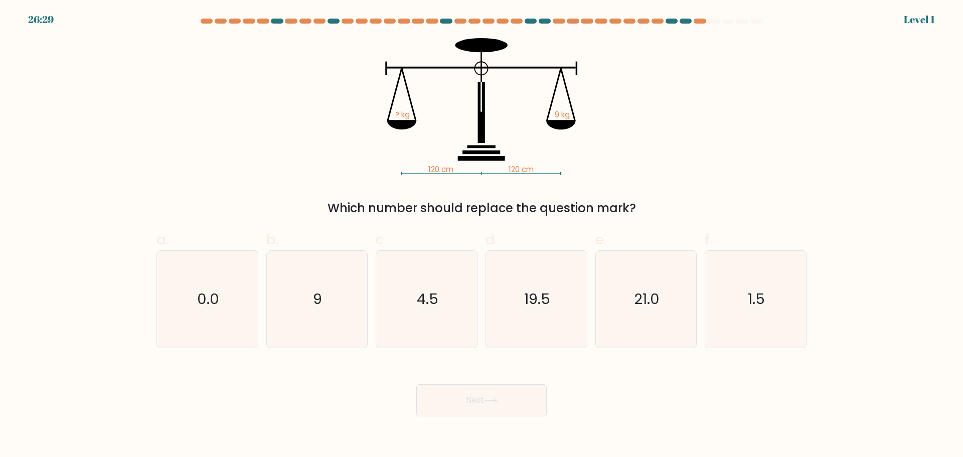
click at [543, 292] on icon "19.5" at bounding box center [536, 299] width 97 height 97
click at [482, 235] on input "d. 19.5" at bounding box center [482, 232] width 1 height 7
radio input "true"
click at [487, 403] on button "Next" at bounding box center [481, 400] width 130 height 32
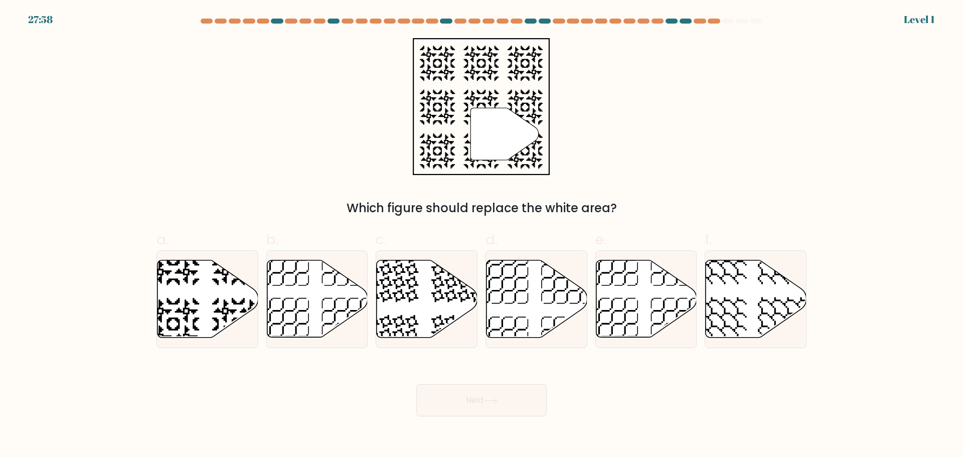
click at [521, 296] on icon at bounding box center [537, 298] width 101 height 77
click at [482, 235] on input "d." at bounding box center [482, 232] width 1 height 7
radio input "true"
click at [484, 395] on button "Next" at bounding box center [481, 400] width 130 height 32
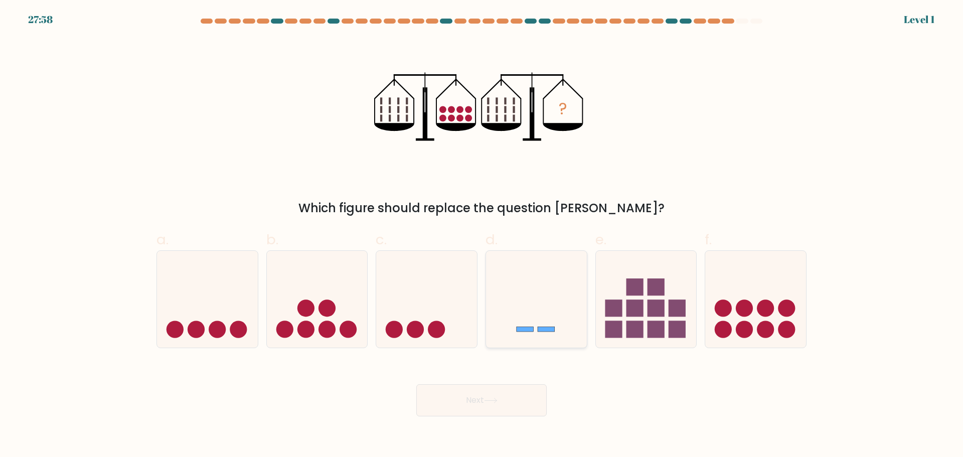
click at [526, 308] on icon at bounding box center [536, 298] width 101 height 83
click at [482, 235] on input "d." at bounding box center [482, 232] width 1 height 7
radio input "true"
click at [490, 405] on button "Next" at bounding box center [481, 400] width 130 height 32
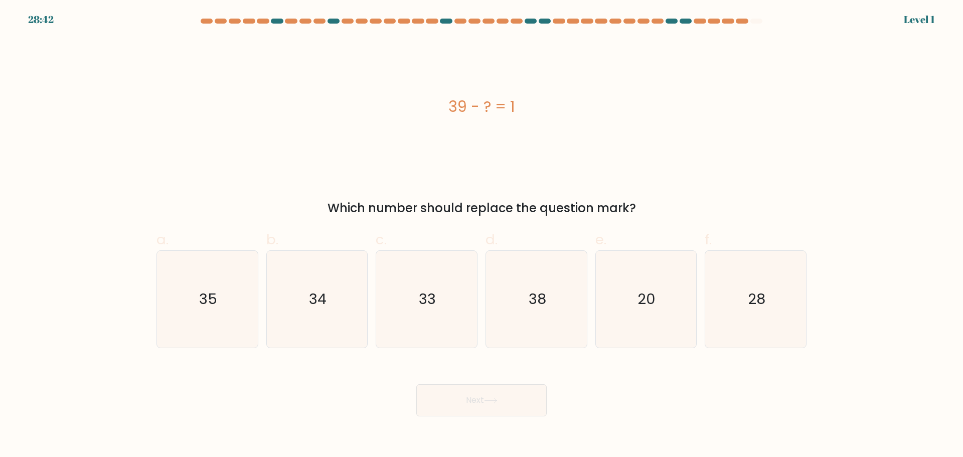
click at [530, 345] on icon "38" at bounding box center [536, 299] width 97 height 97
click at [482, 235] on input "d. 38" at bounding box center [482, 232] width 1 height 7
radio input "true"
click at [492, 391] on button "Next" at bounding box center [481, 400] width 130 height 32
